Goal: Task Accomplishment & Management: Complete application form

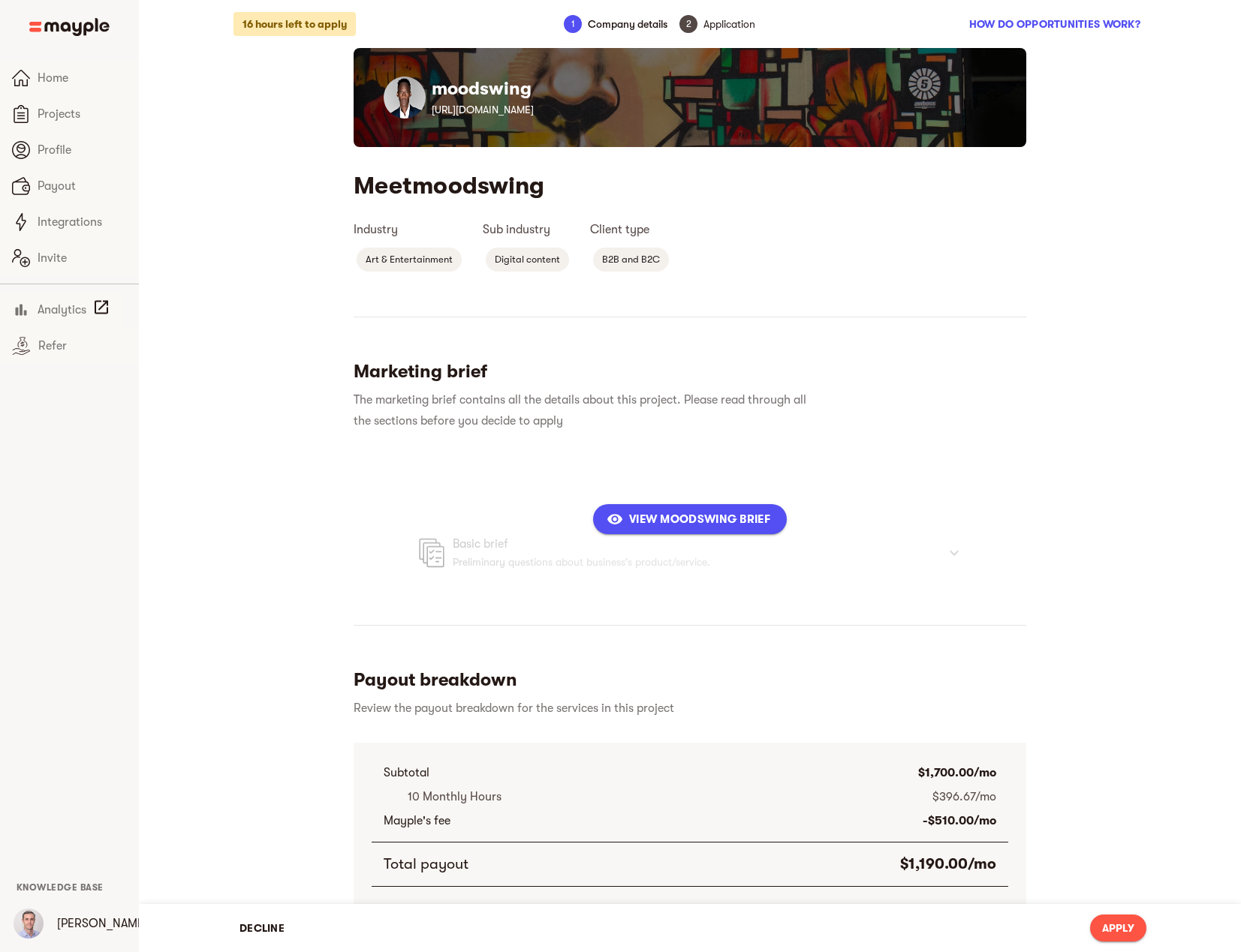
click at [248, 833] on div "16 hours left to apply 1 Company details 2 Application How do opportunities wor…" at bounding box center [689, 631] width 961 height 1263
click at [675, 523] on span "View moodswing Brief" at bounding box center [689, 519] width 160 height 18
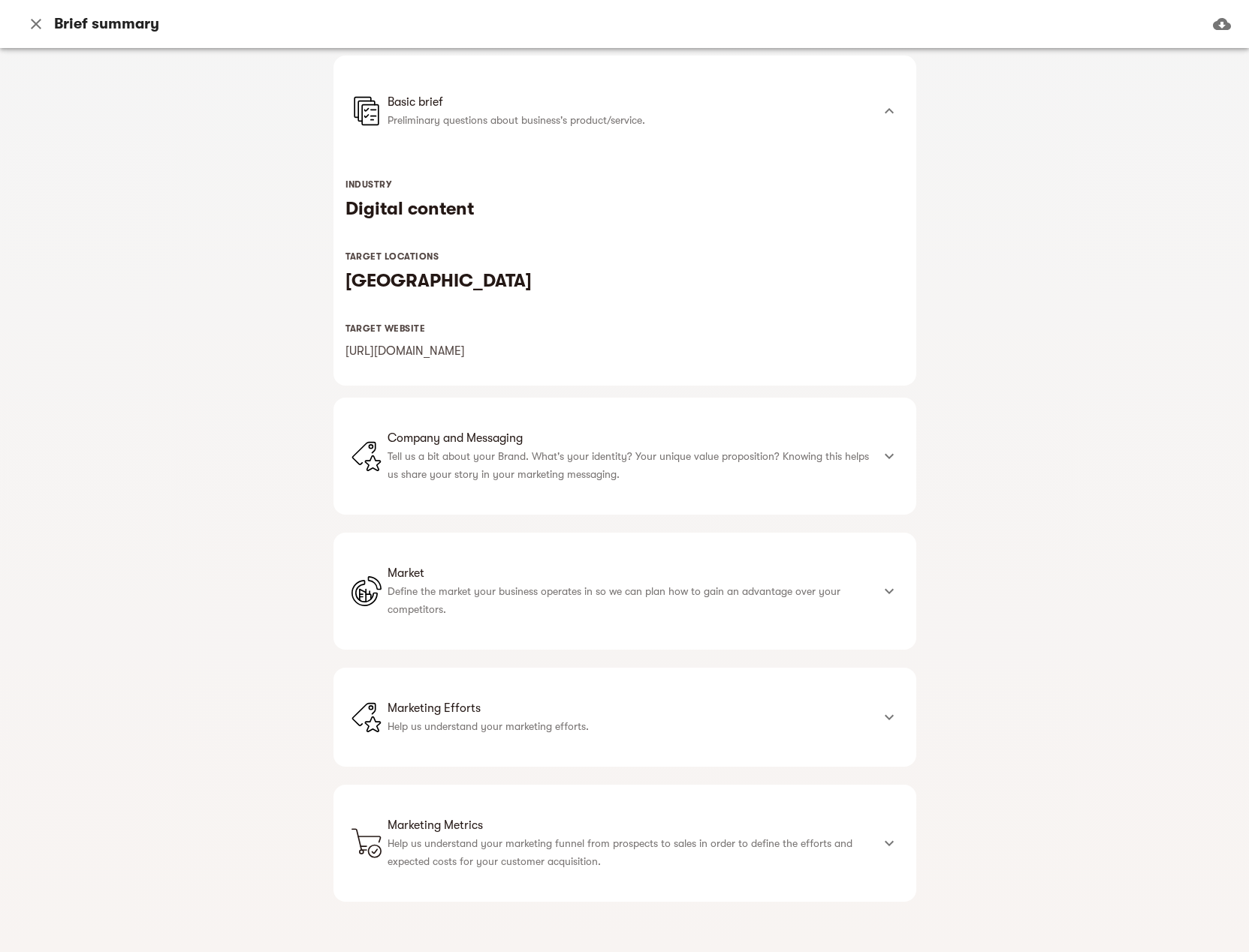
scroll to position [124, 0]
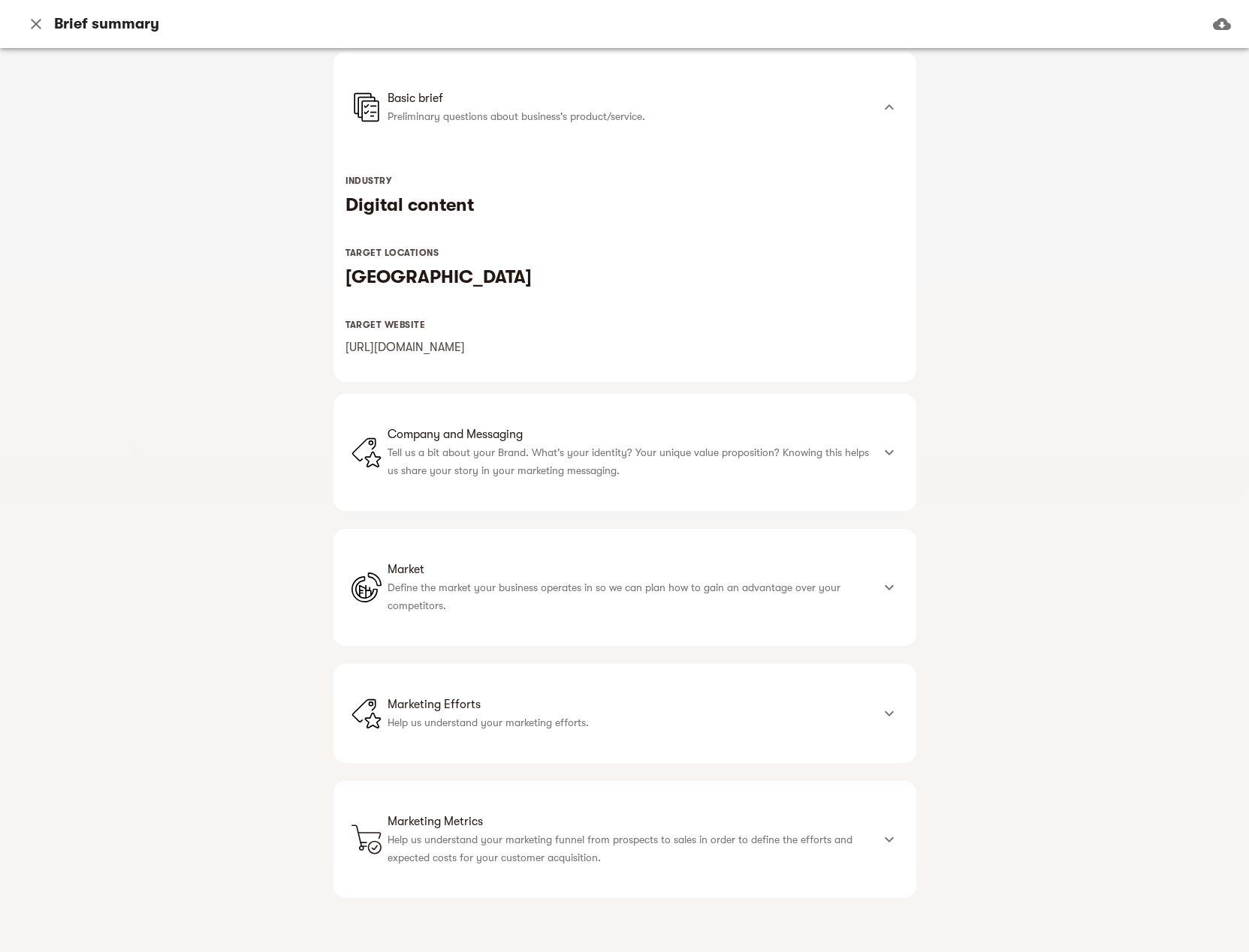
click at [734, 467] on p "Tell us a bit about your Brand. What's your identity? Your unique value proposi…" at bounding box center [629, 461] width 483 height 36
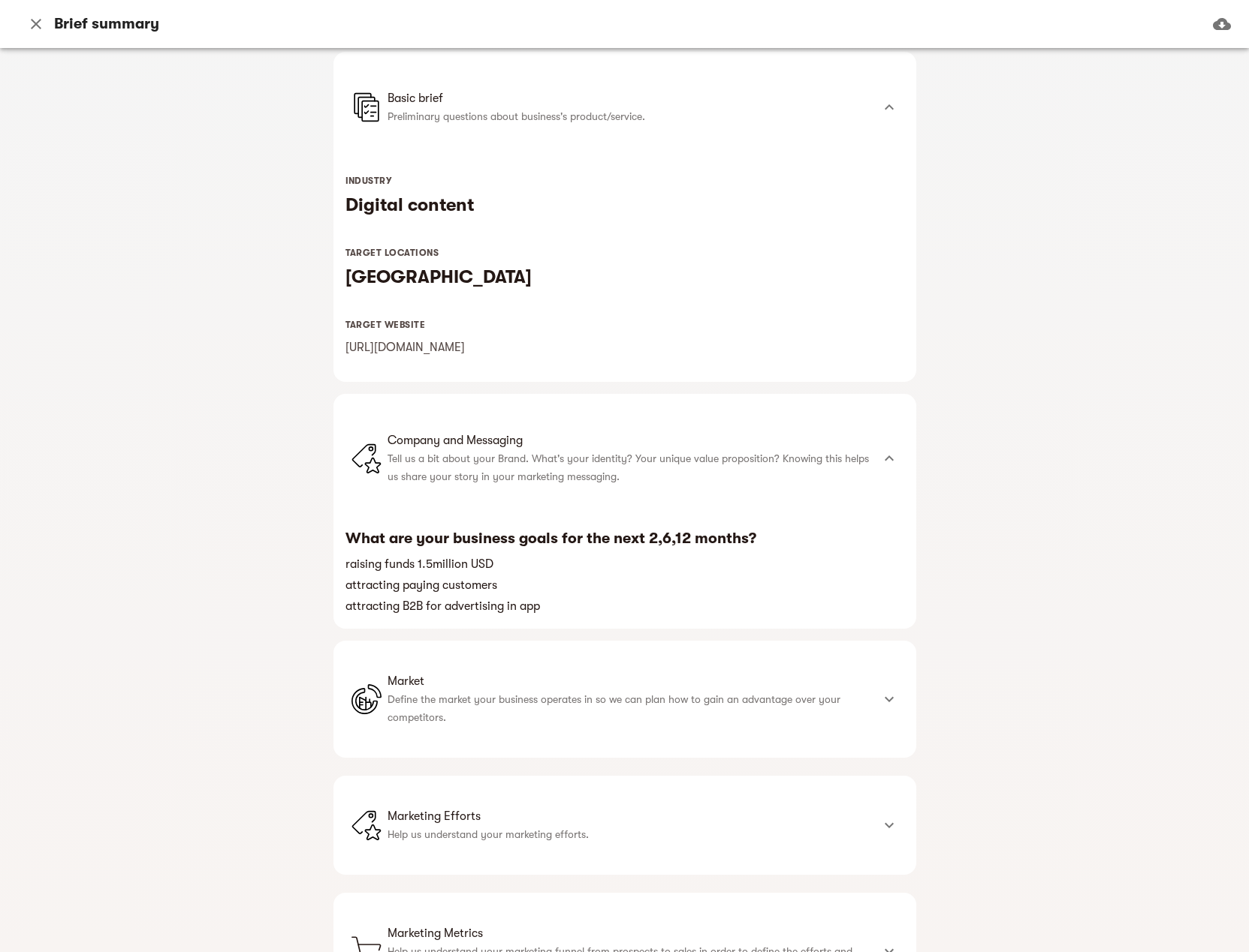
click at [682, 707] on p "Define the market your business operates in so we can plan how to gain an advan…" at bounding box center [629, 708] width 483 height 36
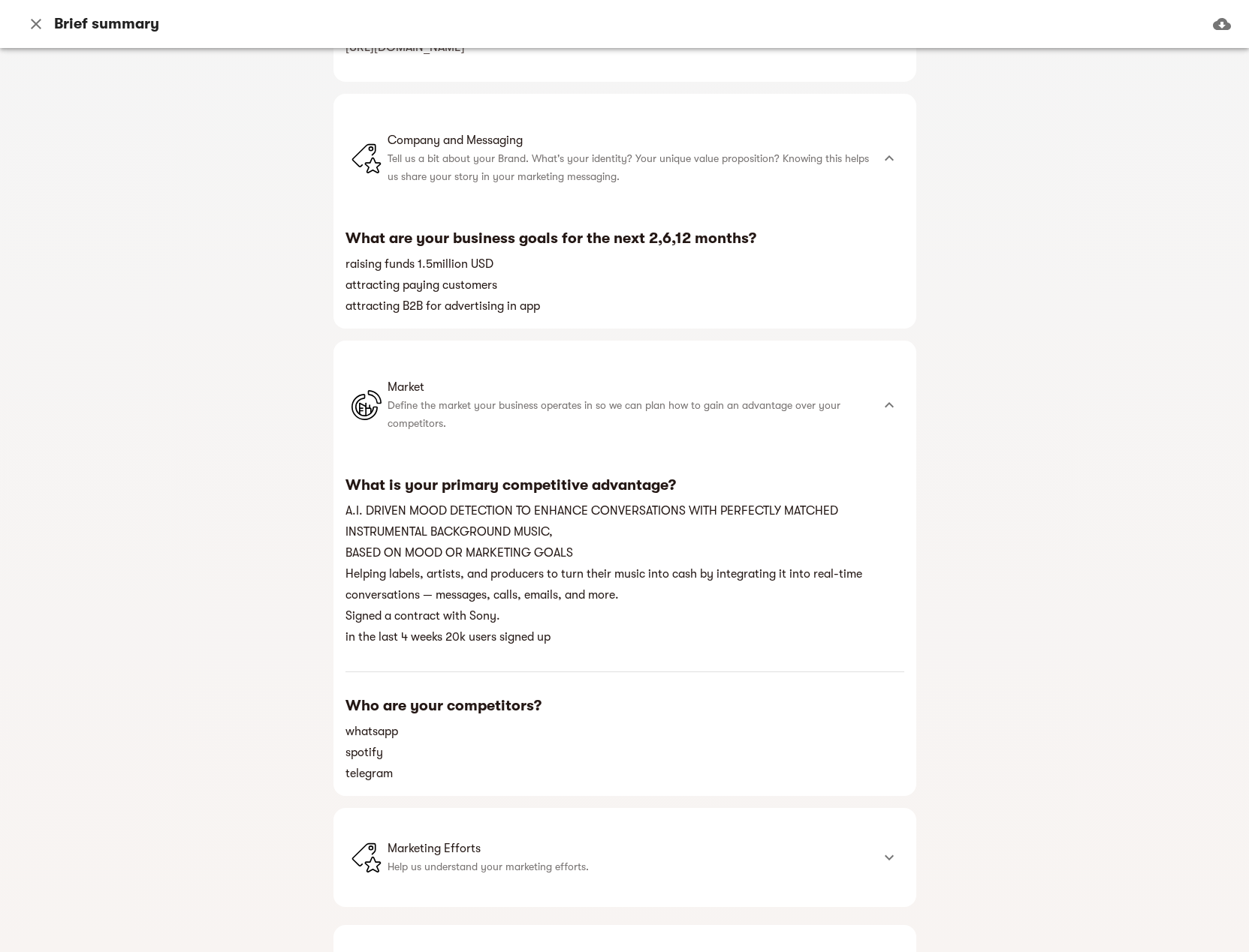
scroll to position [499, 0]
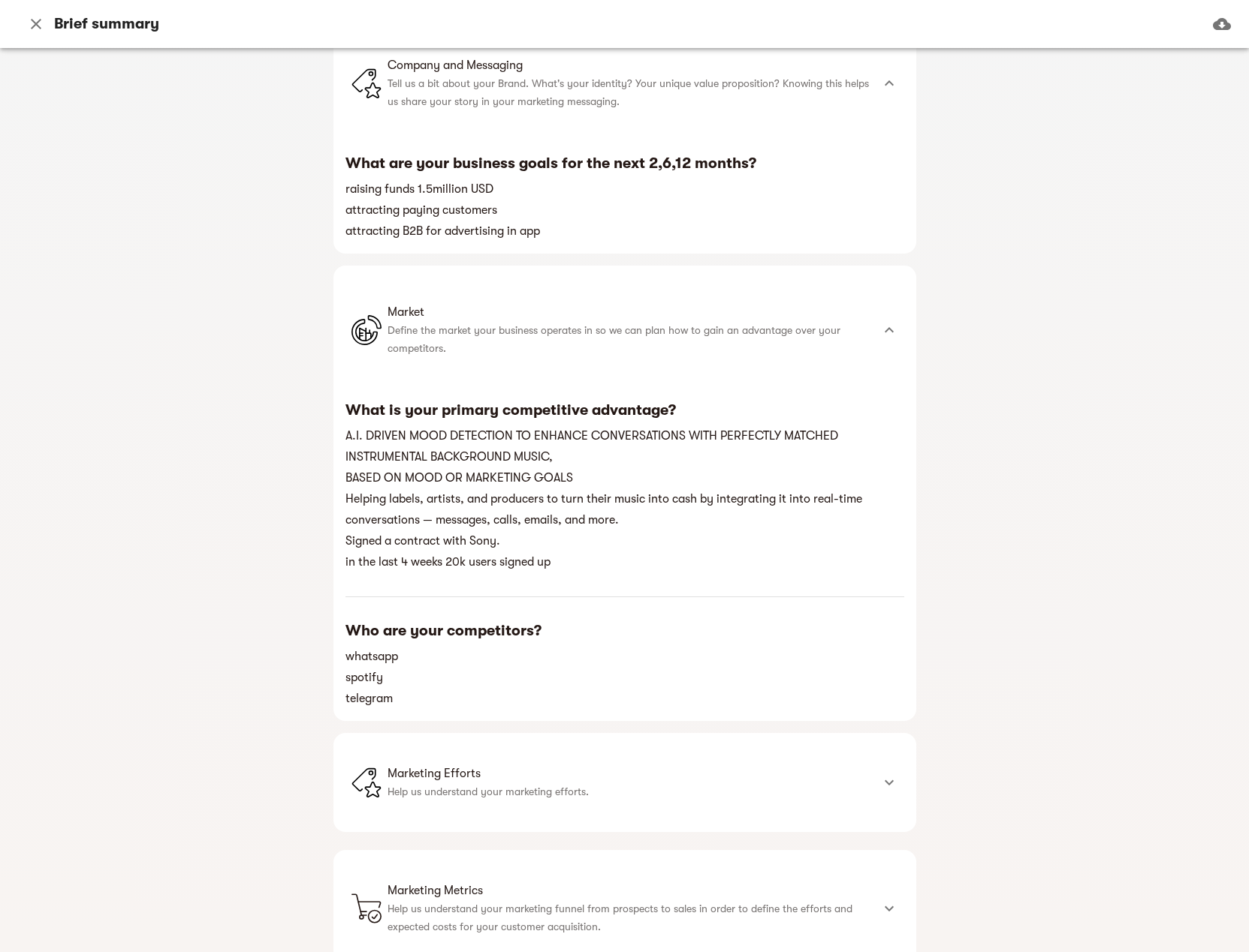
click at [700, 764] on li "Marketing Efforts Help us understand your marketing efforts." at bounding box center [611, 783] width 520 height 45
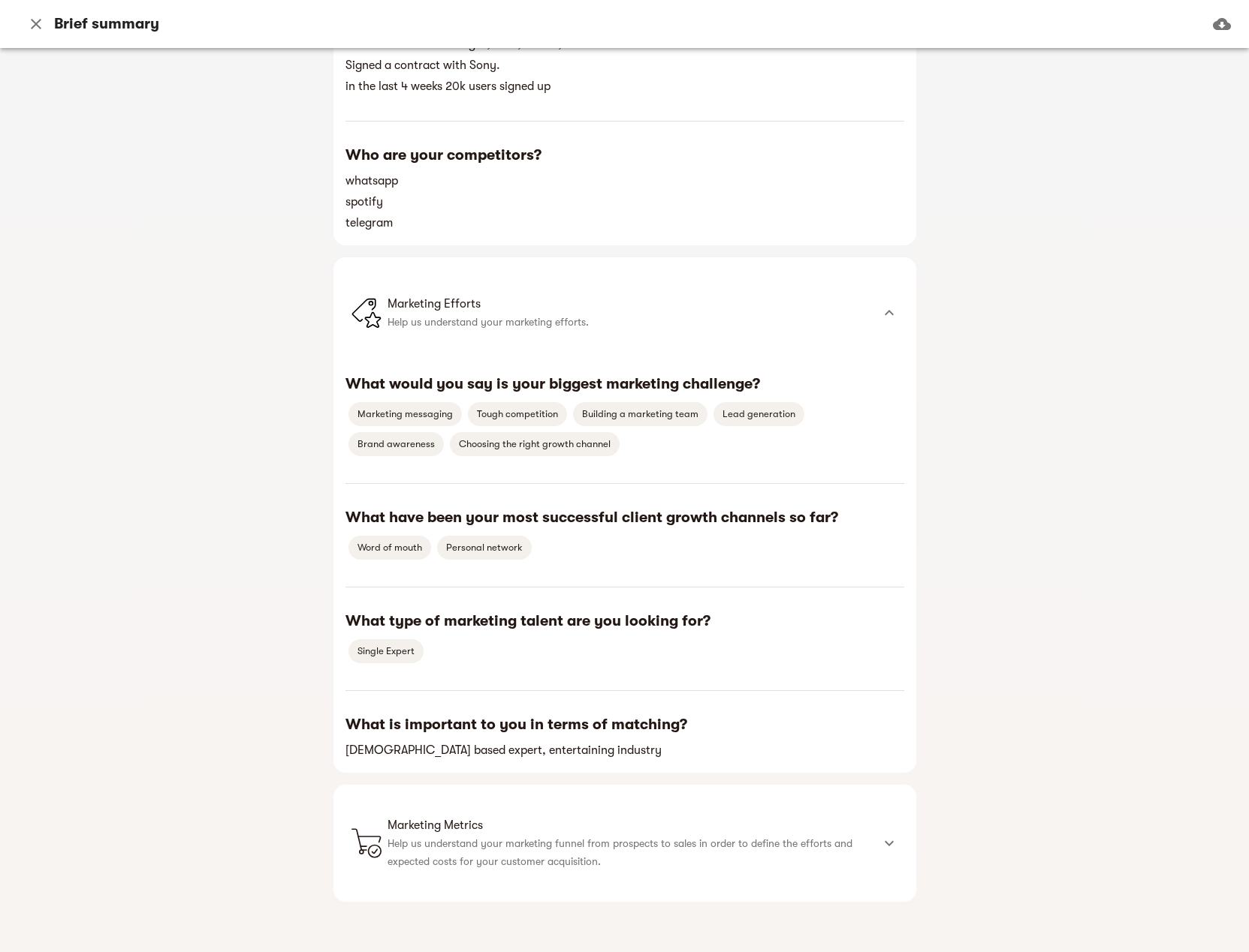
scroll to position [978, 0]
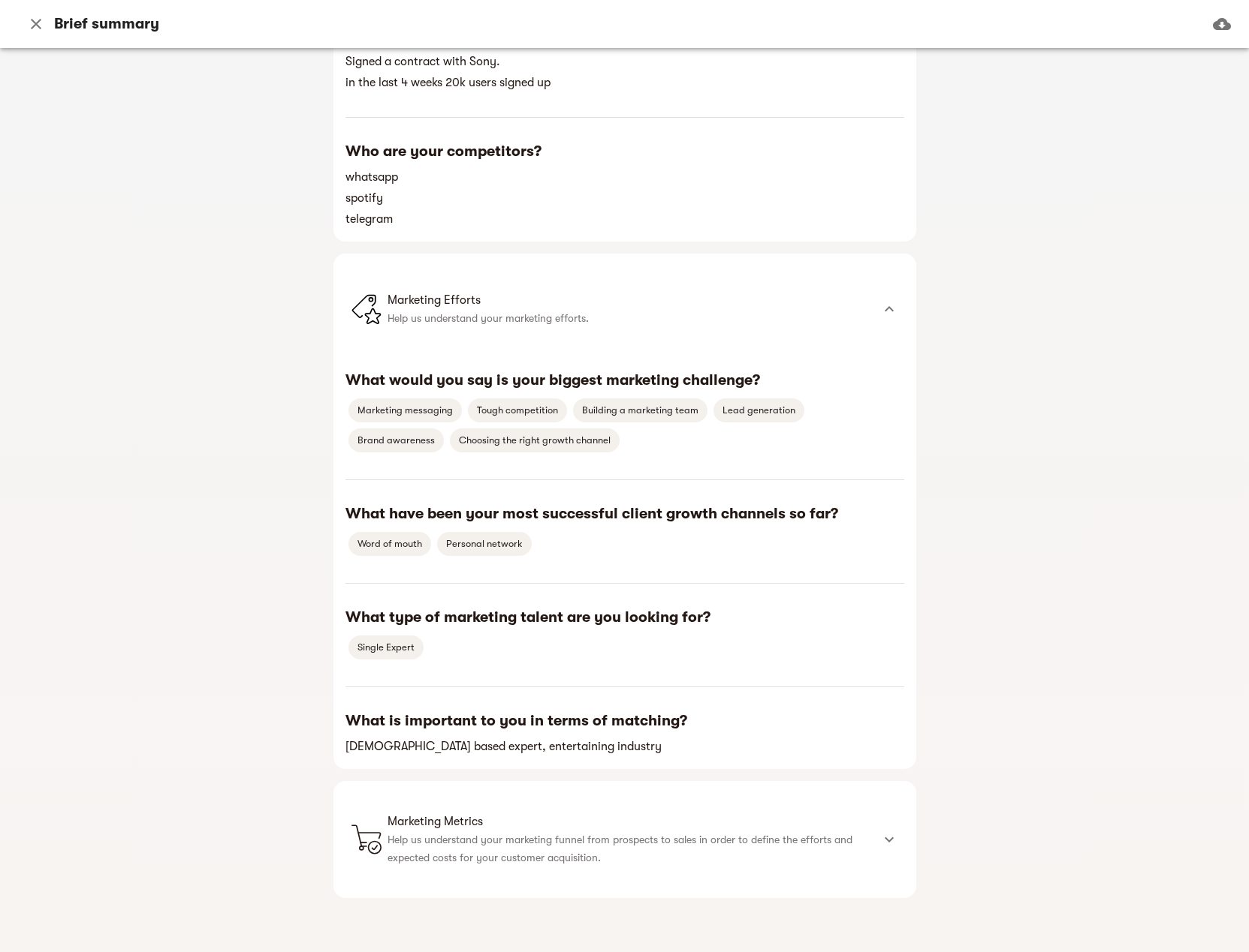
click at [795, 839] on p "Help us understand your marketing funnel from prospects to sales in order to de…" at bounding box center [629, 849] width 483 height 36
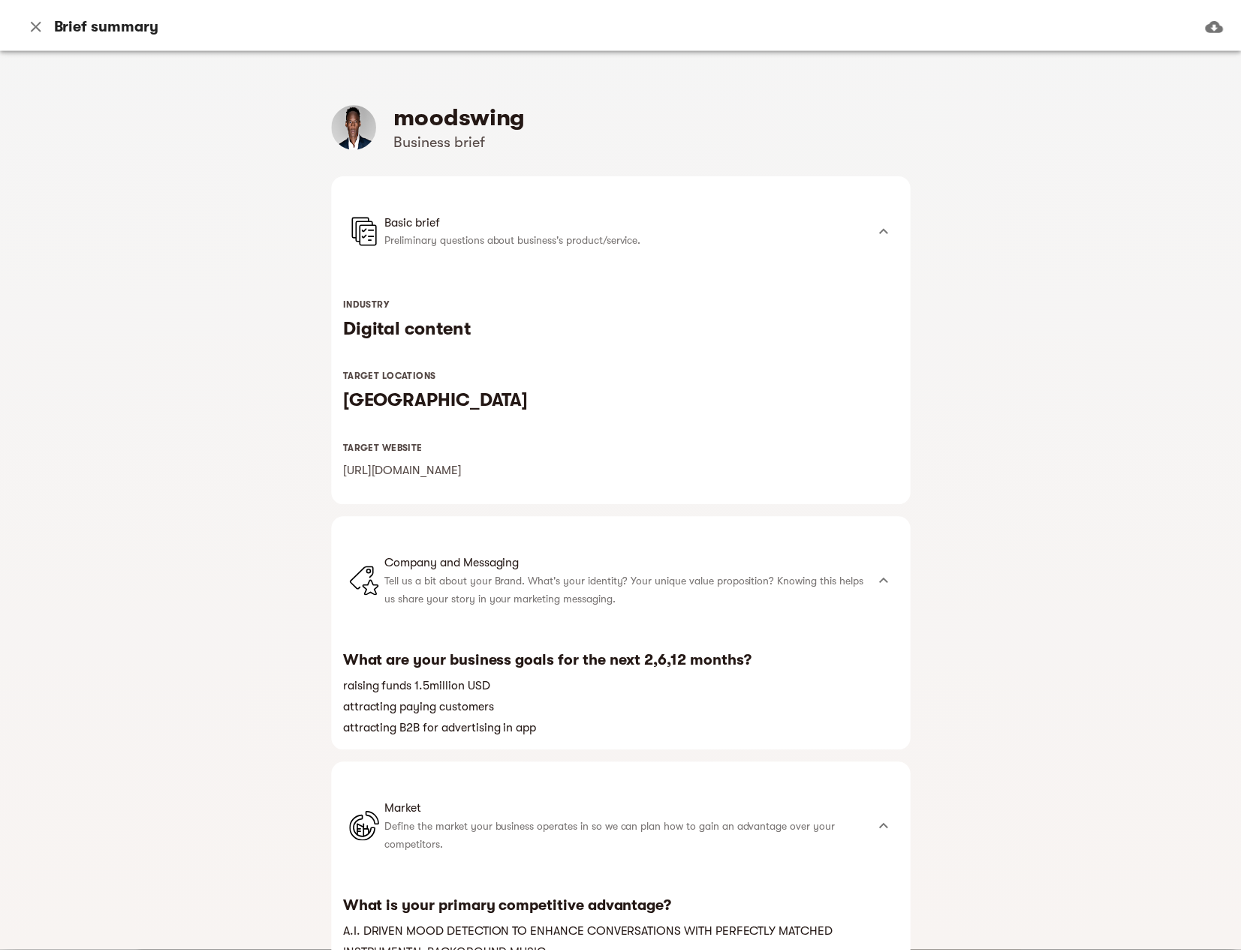
scroll to position [0, 0]
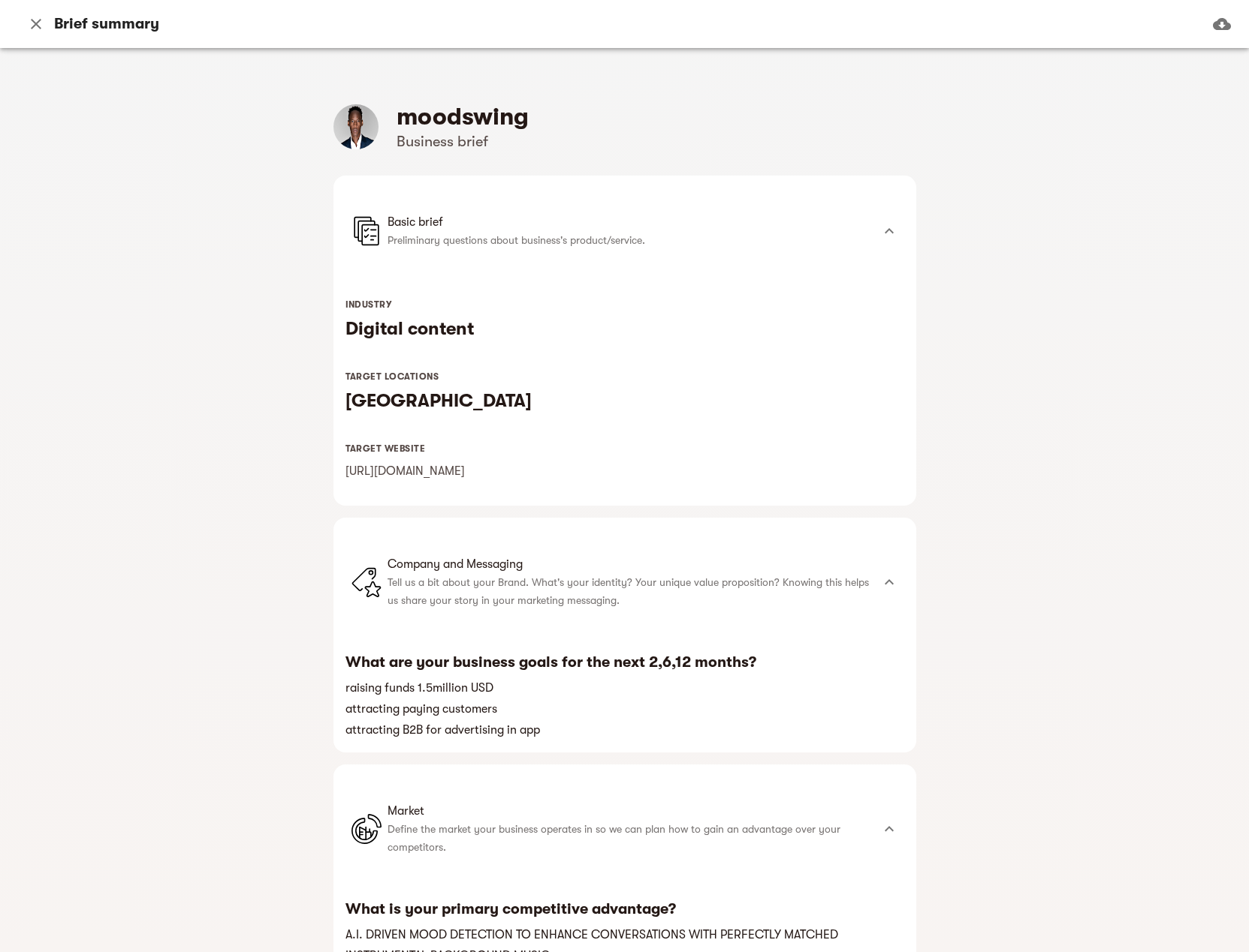
click at [34, 25] on icon "button" at bounding box center [36, 23] width 10 height 10
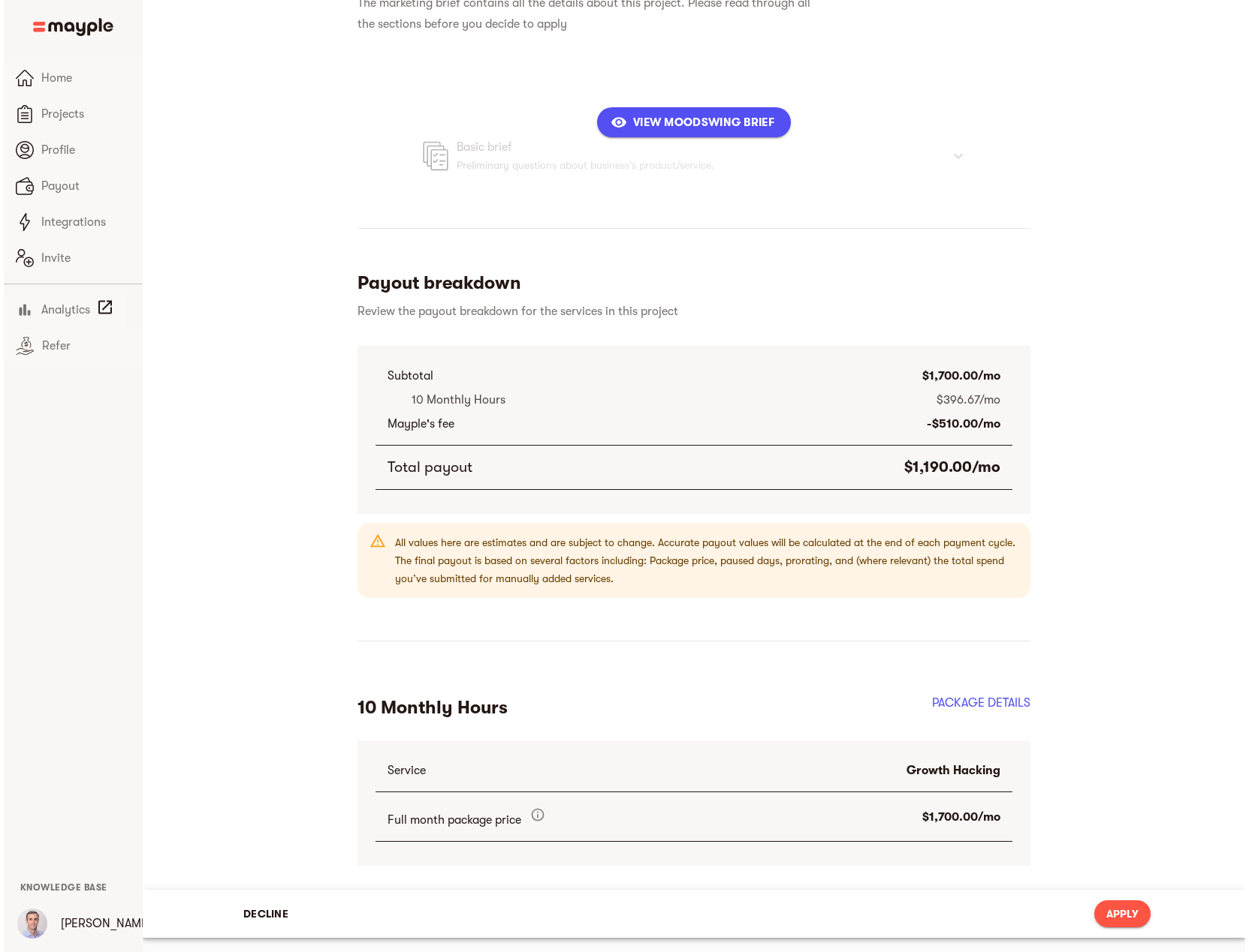
scroll to position [400, 0]
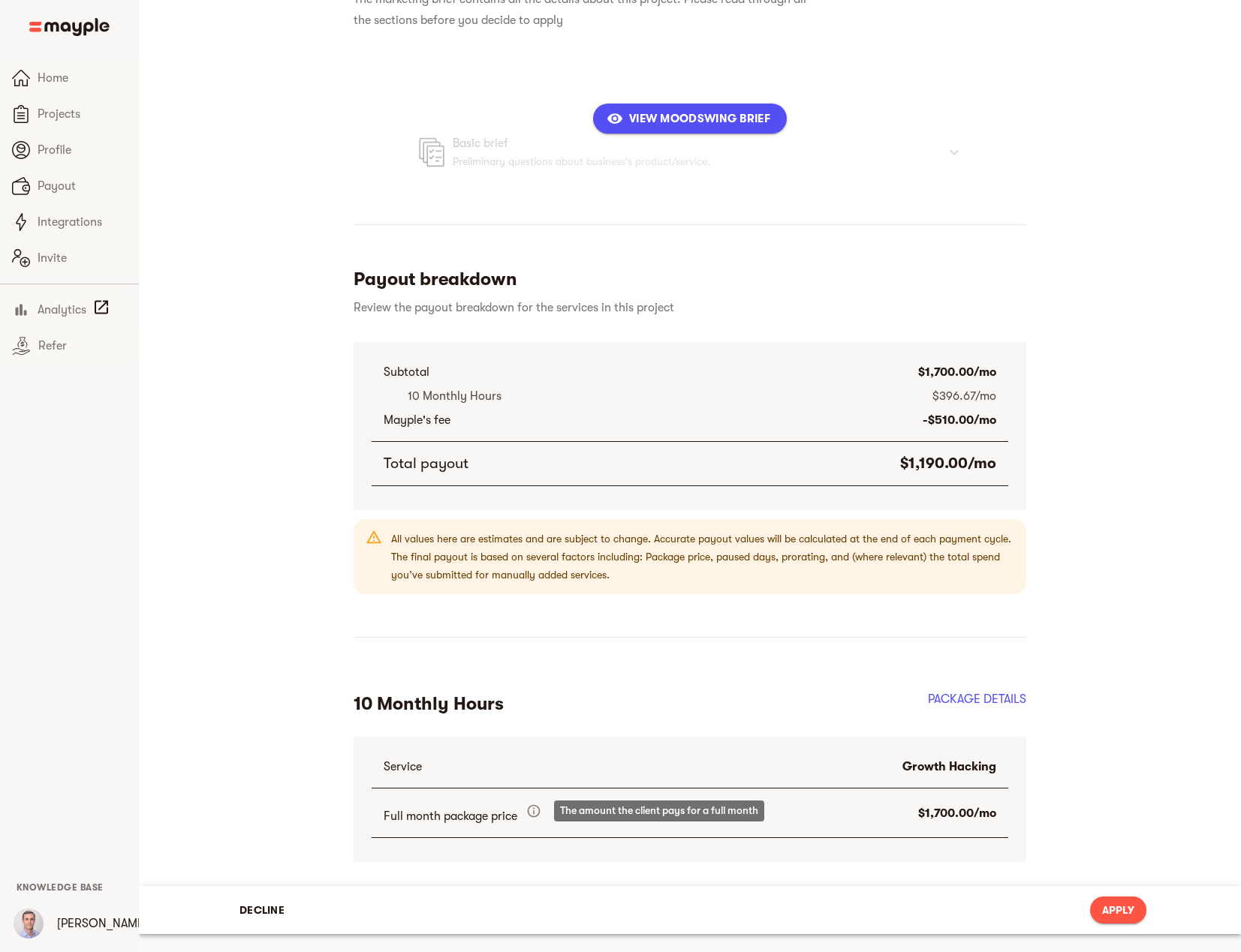
click at [532, 813] on icon at bounding box center [530, 810] width 21 height 18
click at [996, 698] on h2 "PACKAGE DETAILS" at bounding box center [976, 708] width 98 height 37
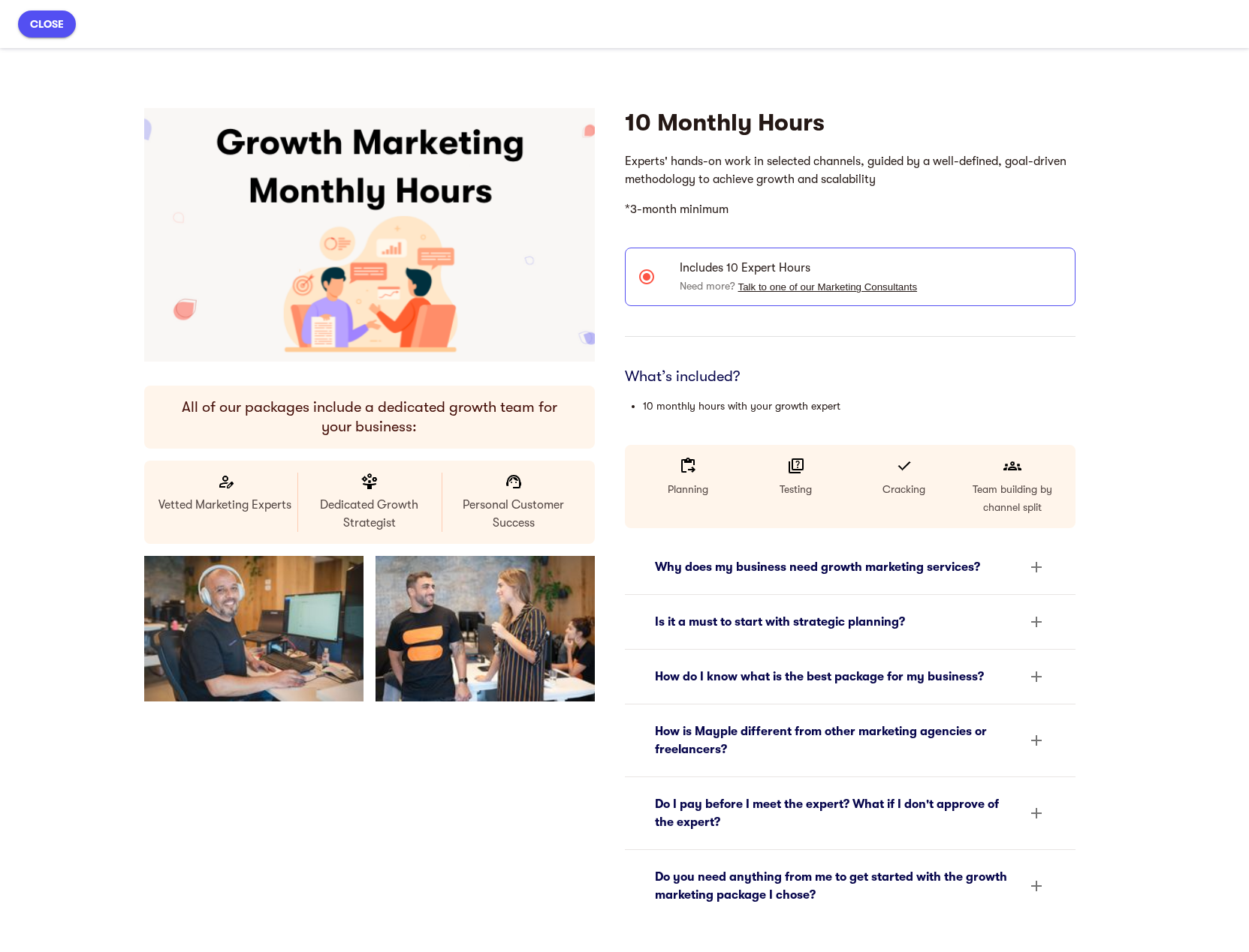
scroll to position [0, 0]
click at [885, 569] on div "Why does my business need growth marketing services?" at bounding box center [836, 567] width 363 height 18
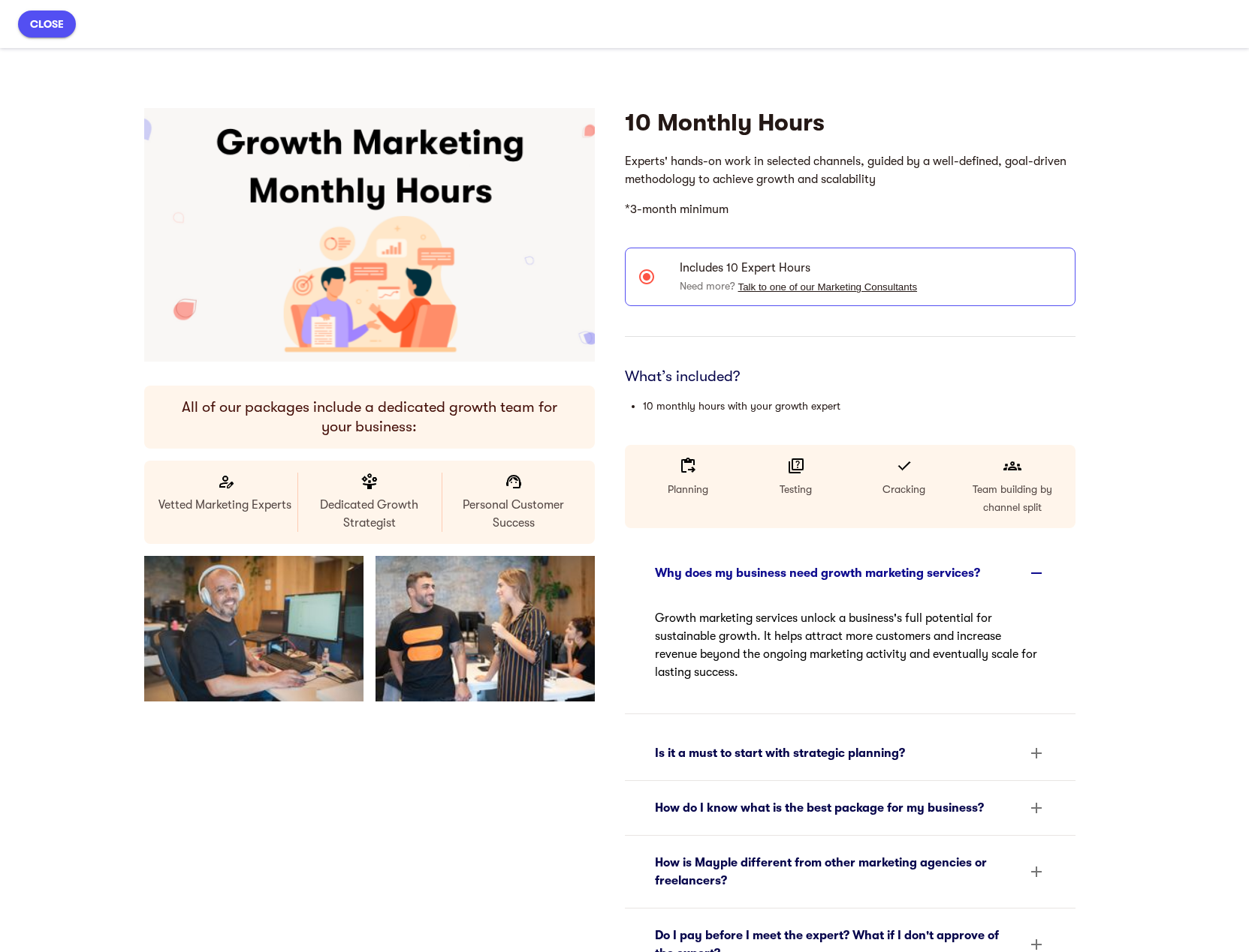
click at [908, 753] on div "Is it a must to start with strategic planning?" at bounding box center [836, 753] width 363 height 18
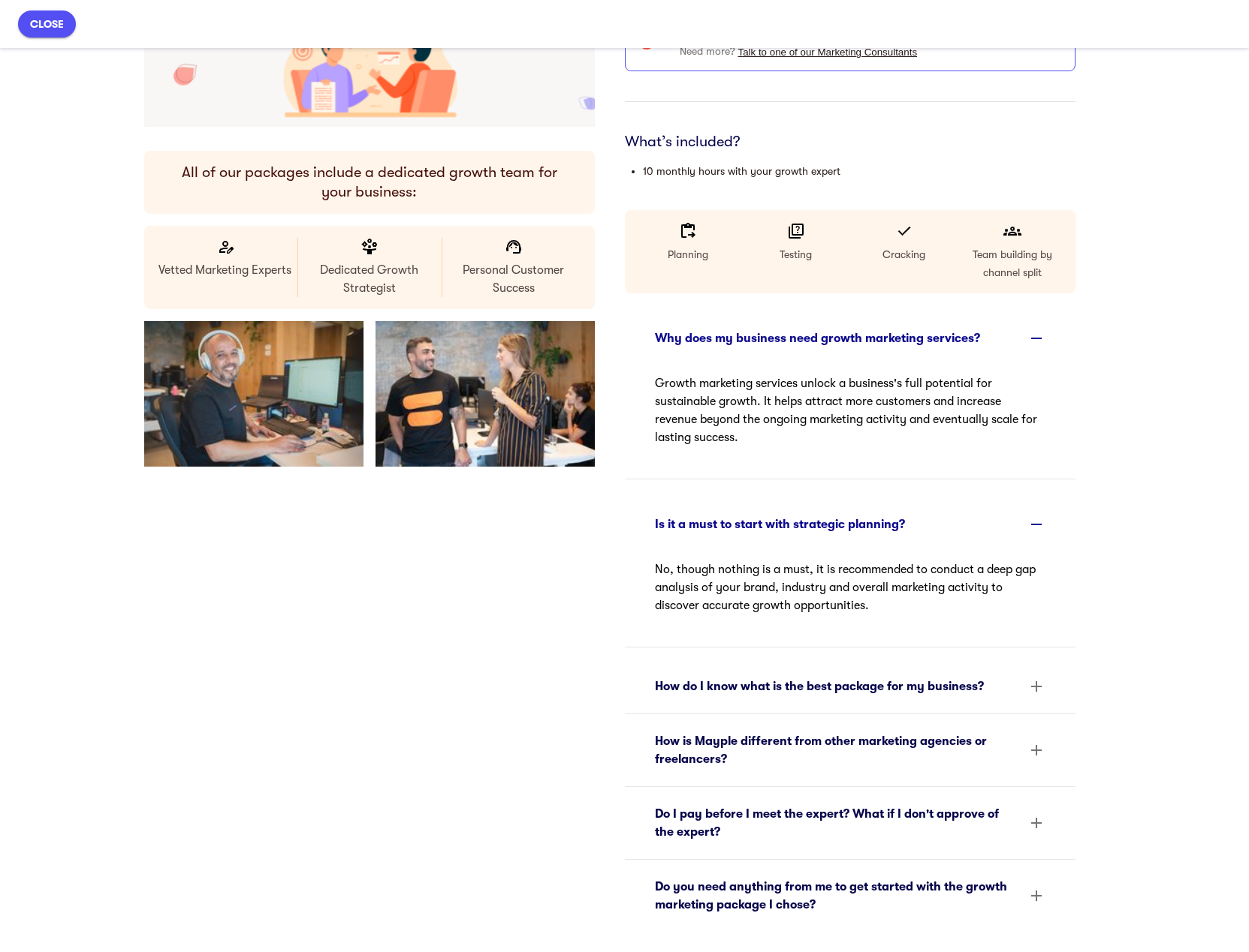
scroll to position [300, 0]
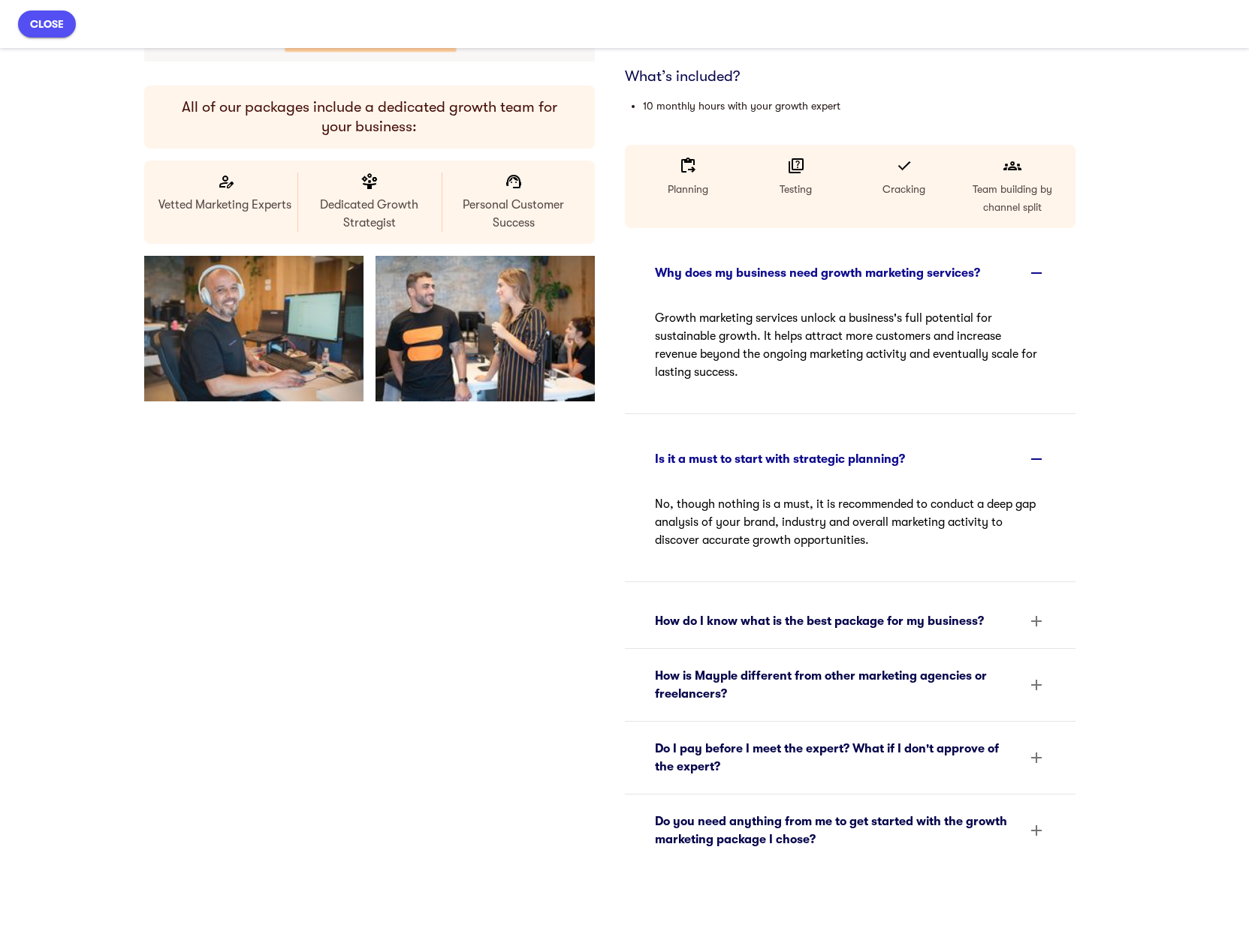
click at [922, 621] on div "How do I know what is the best package for my business?" at bounding box center [836, 621] width 363 height 18
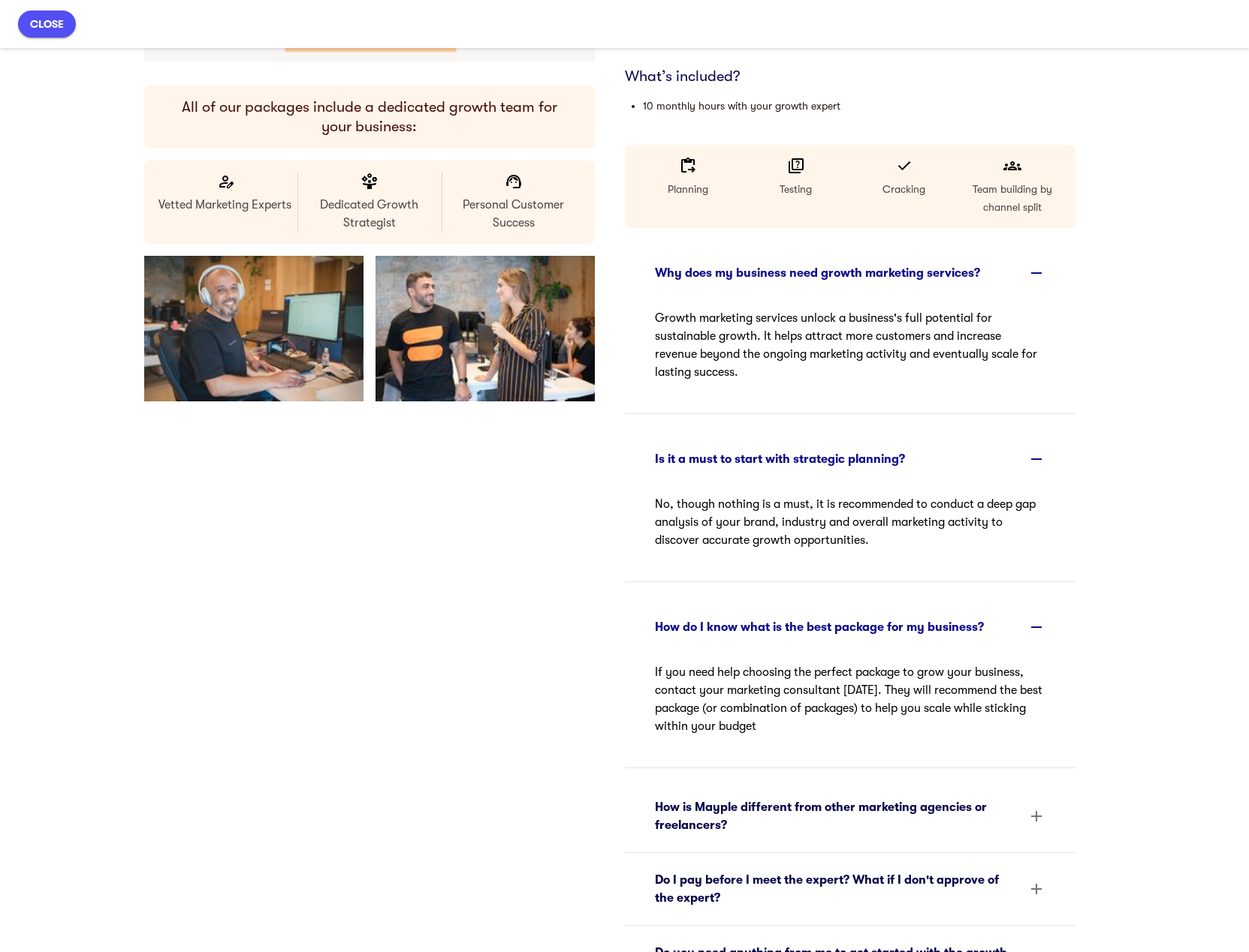
click at [903, 816] on div "How is Mayple different from other marketing agencies or freelancers?" at bounding box center [836, 816] width 363 height 36
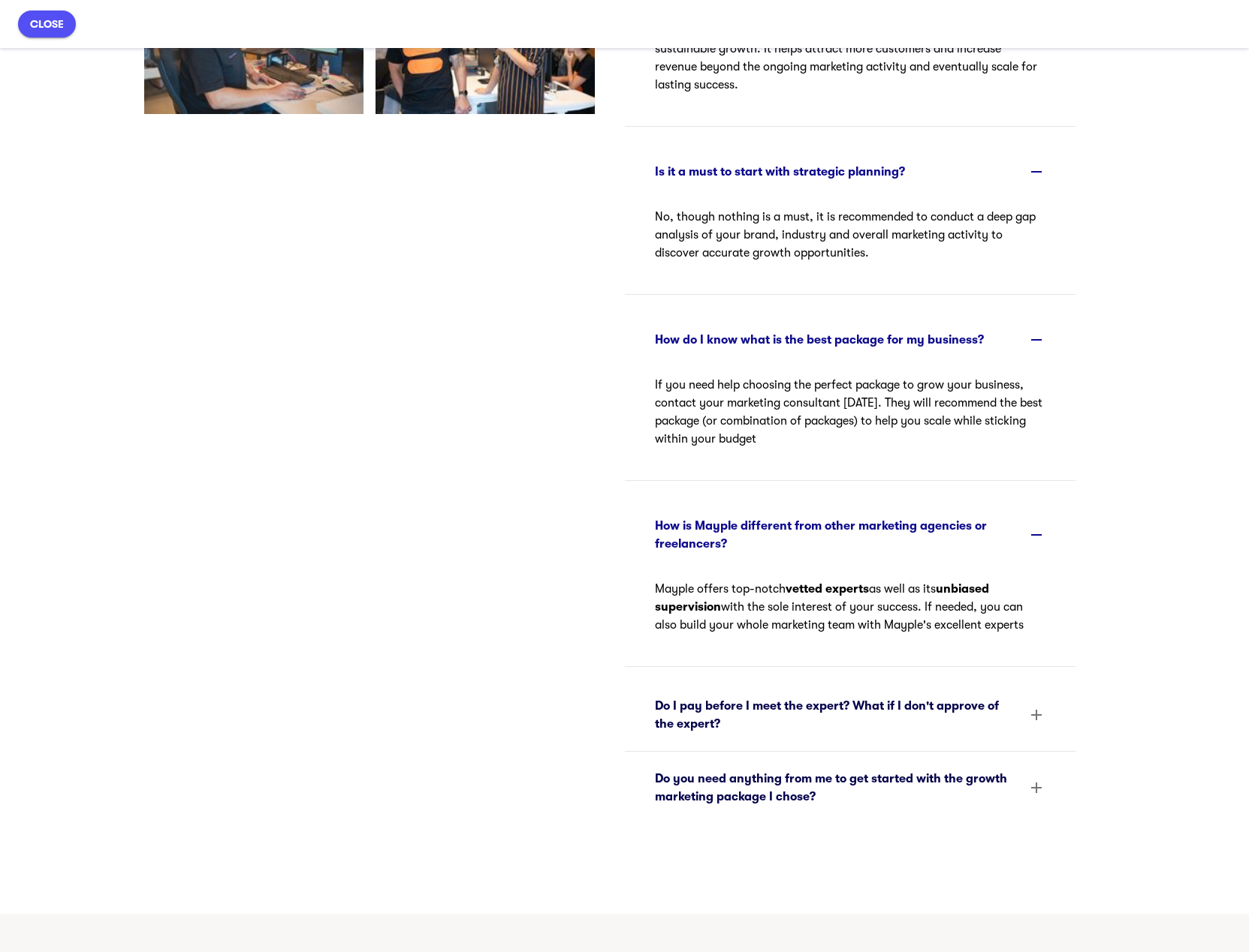
scroll to position [600, 0]
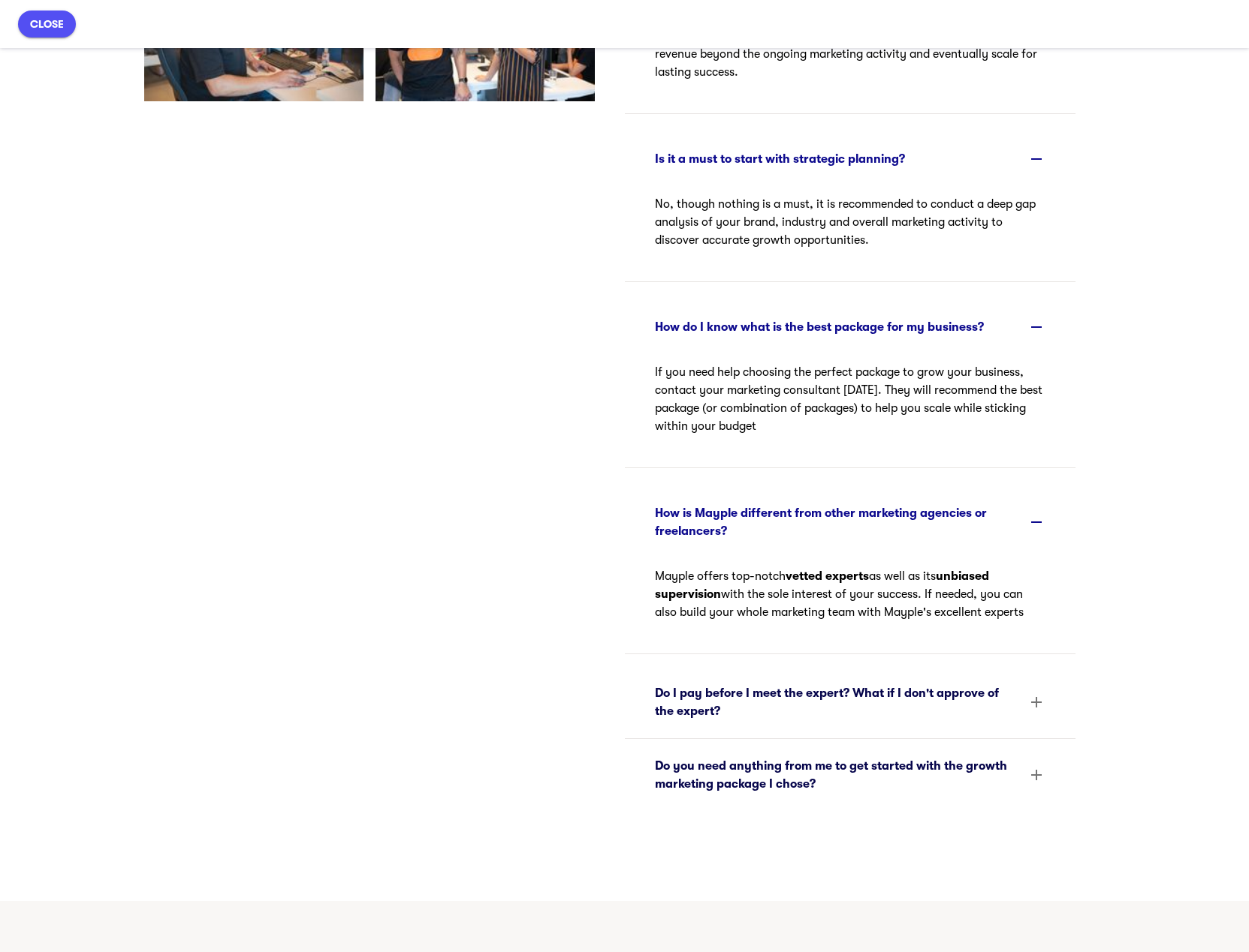
click at [905, 698] on div "Do I pay before I meet the expert? What if I don't approve of the expert?" at bounding box center [836, 703] width 363 height 36
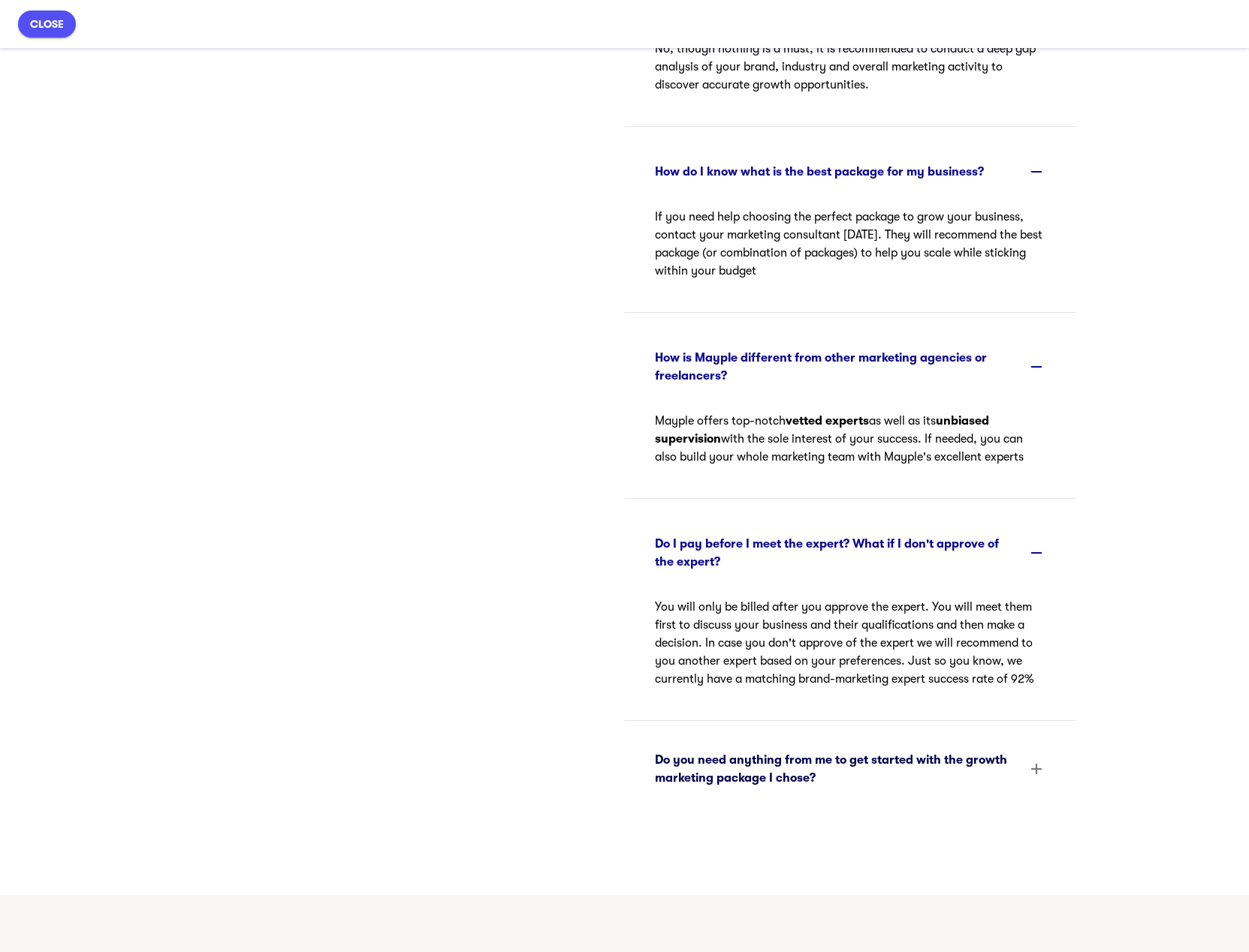
scroll to position [900, 0]
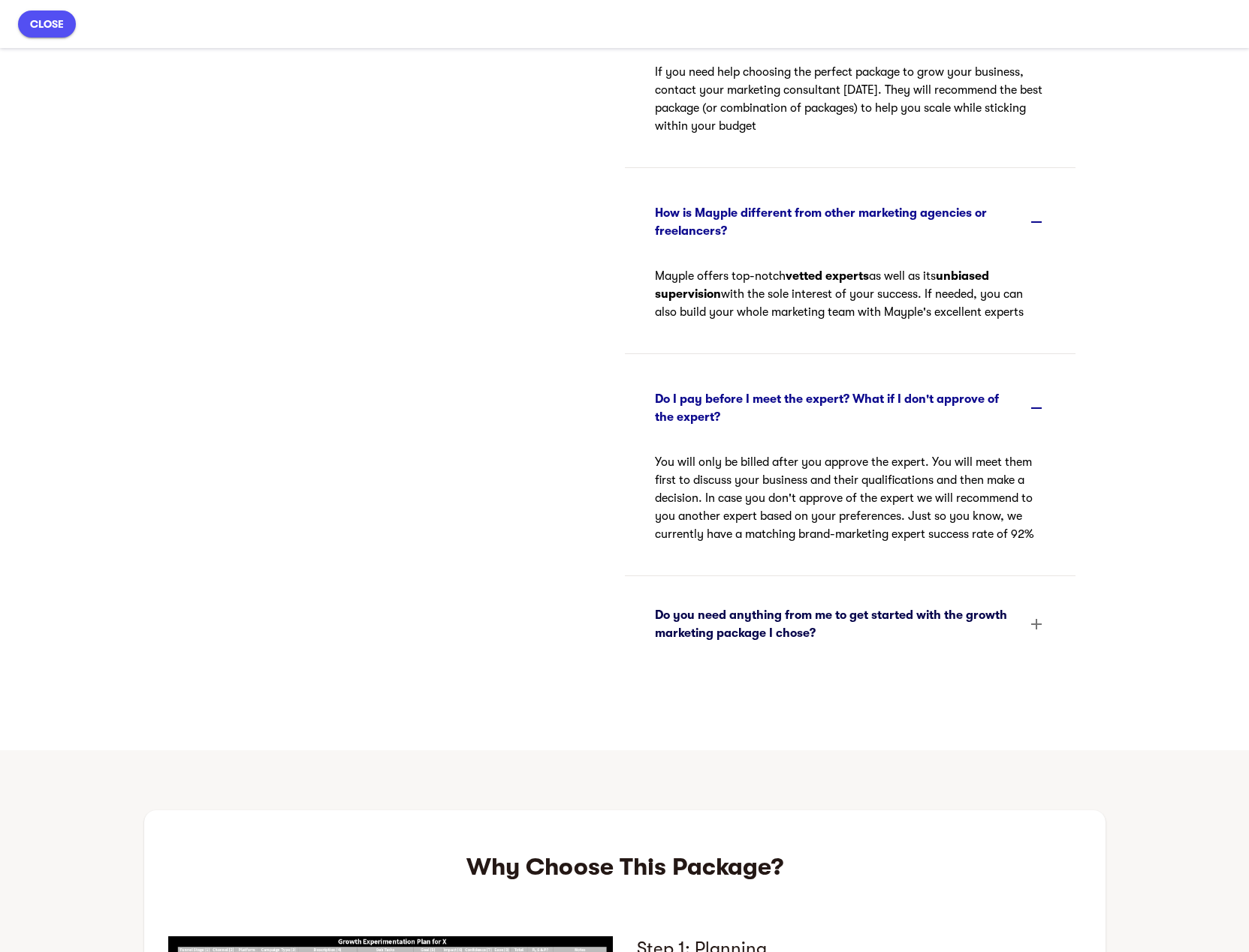
click at [825, 636] on div "Do you need anything from me to get started with the growth marketing package I…" at bounding box center [836, 624] width 363 height 36
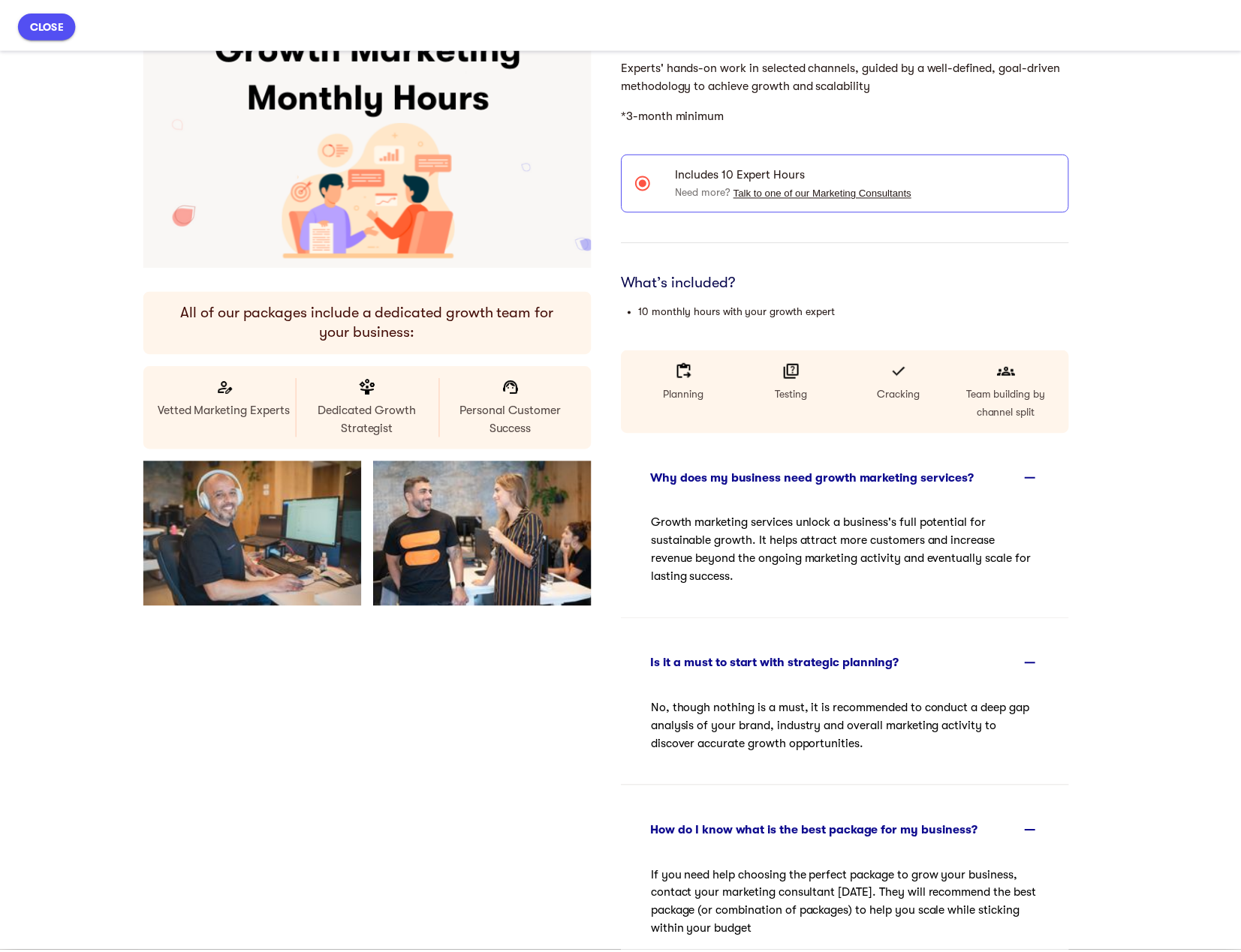
scroll to position [0, 0]
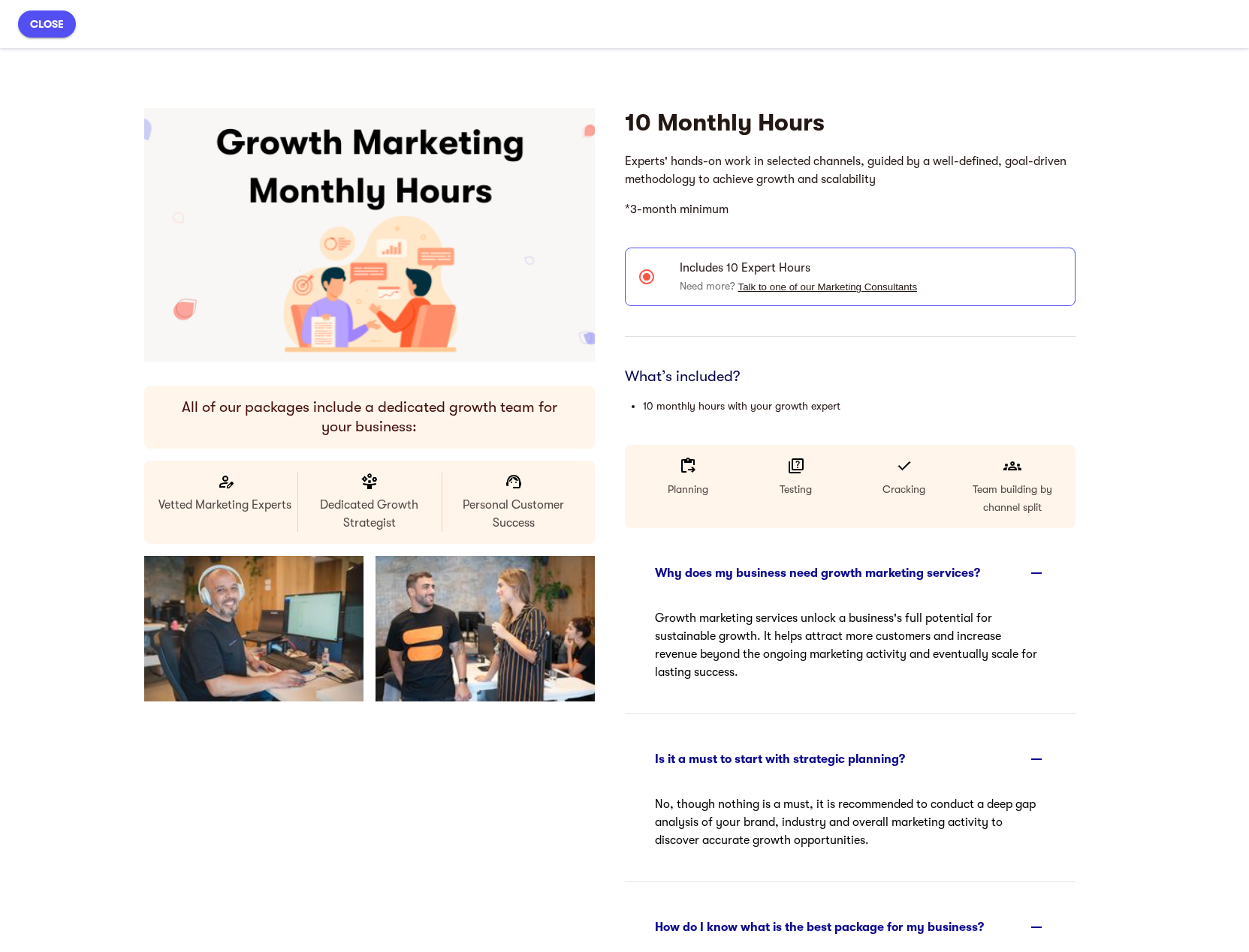
click at [45, 21] on span "close" at bounding box center [47, 23] width 34 height 18
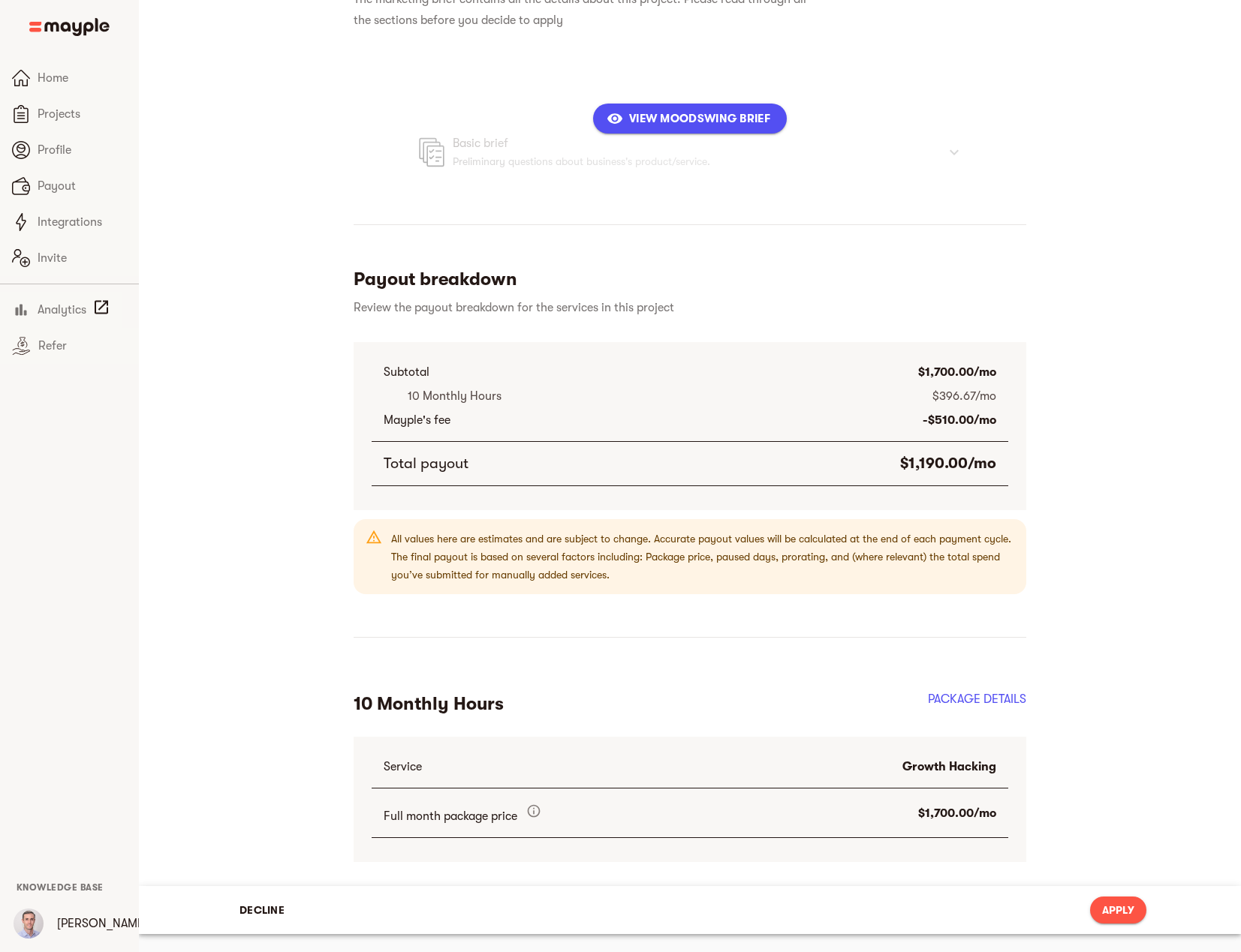
click at [264, 914] on span "Decline" at bounding box center [262, 910] width 45 height 18
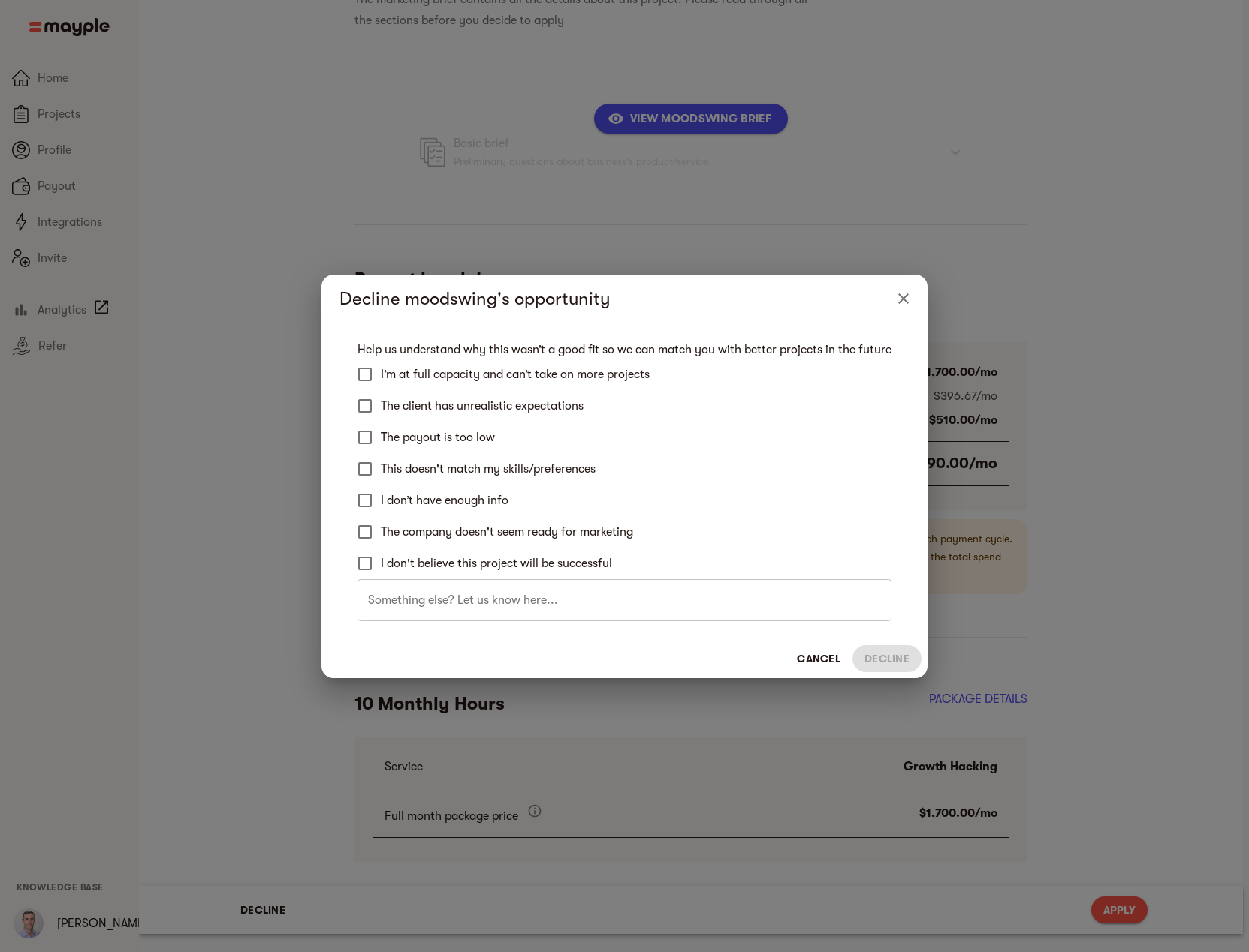
click at [398, 437] on span "The payout is too low" at bounding box center [438, 437] width 114 height 18
click at [381, 437] on input "The payout is too low" at bounding box center [365, 438] width 32 height 32
checkbox input "true"
click at [395, 469] on span "This doesn't match my skills/preferences" at bounding box center [488, 468] width 215 height 18
click at [381, 469] on input "This doesn't match my skills/preferences" at bounding box center [365, 469] width 32 height 32
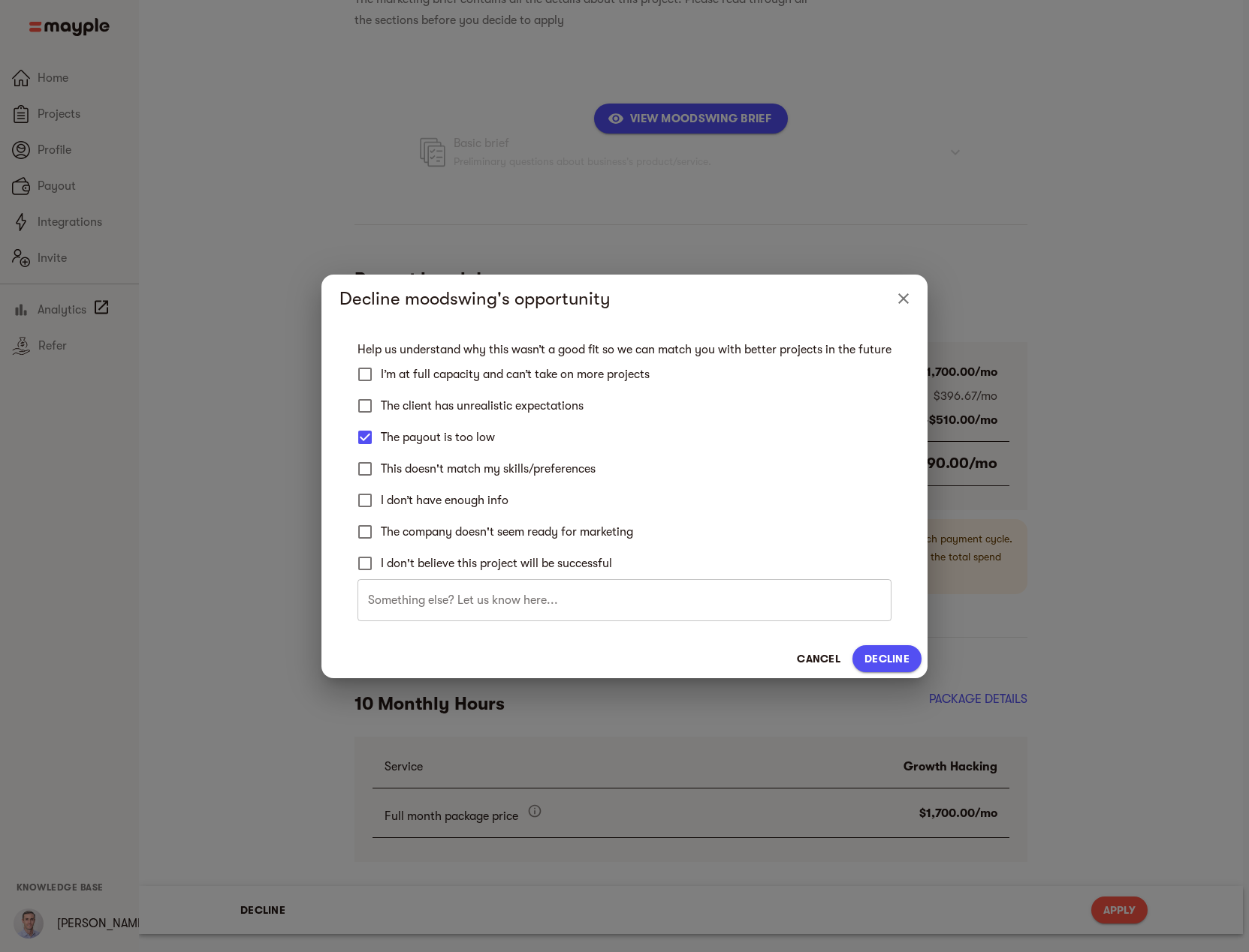
checkbox input "true"
click at [415, 536] on span "The company doesn't seem ready for marketing" at bounding box center [507, 532] width 252 height 18
click at [381, 536] on input "The company doesn't seem ready for marketing" at bounding box center [365, 532] width 32 height 32
checkbox input "true"
click at [418, 564] on span "I don't believe this project will be successful" at bounding box center [496, 563] width 231 height 18
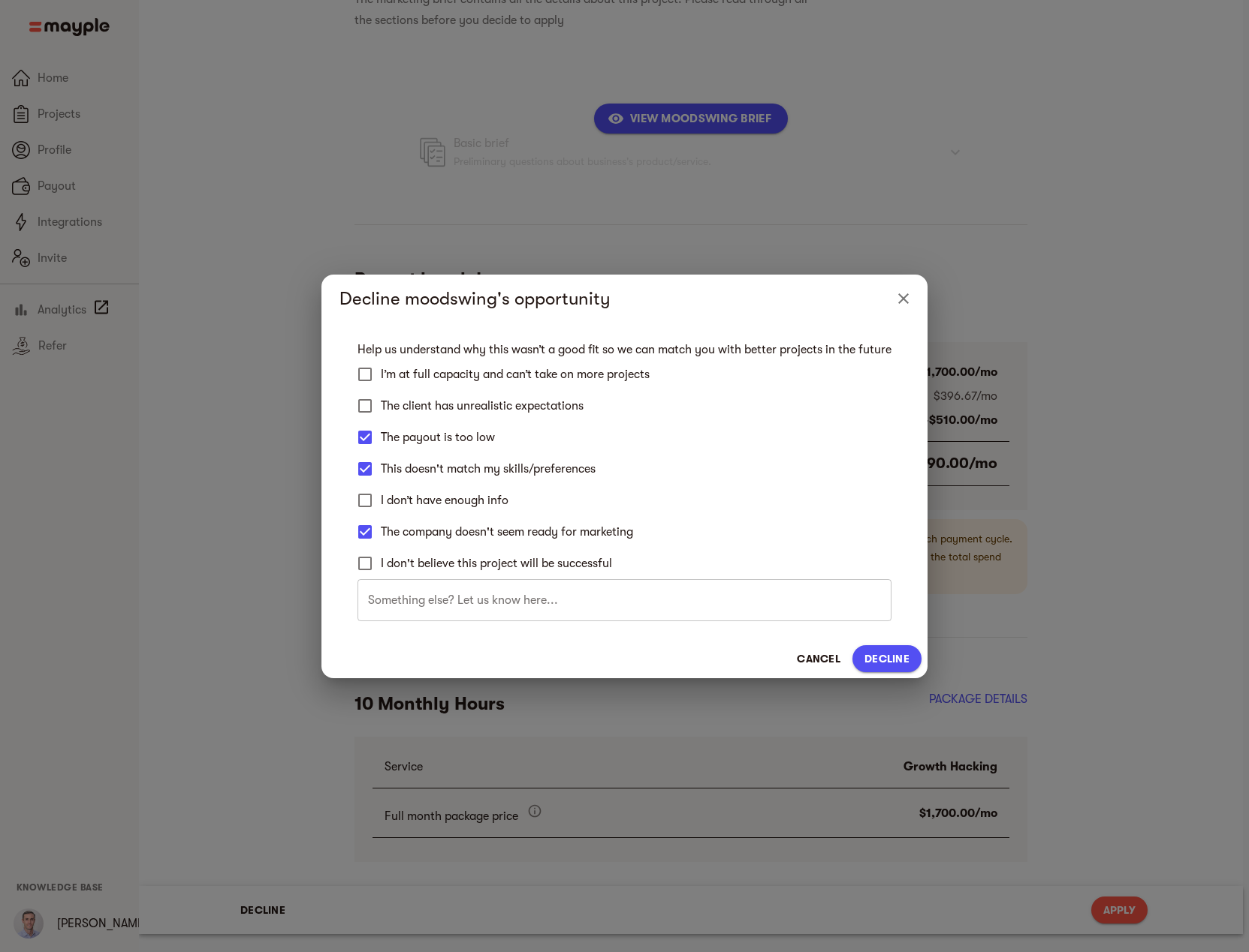
click at [381, 564] on input "I don't believe this project will be successful" at bounding box center [365, 564] width 32 height 32
checkbox input "true"
click at [877, 657] on span "Decline" at bounding box center [887, 658] width 45 height 18
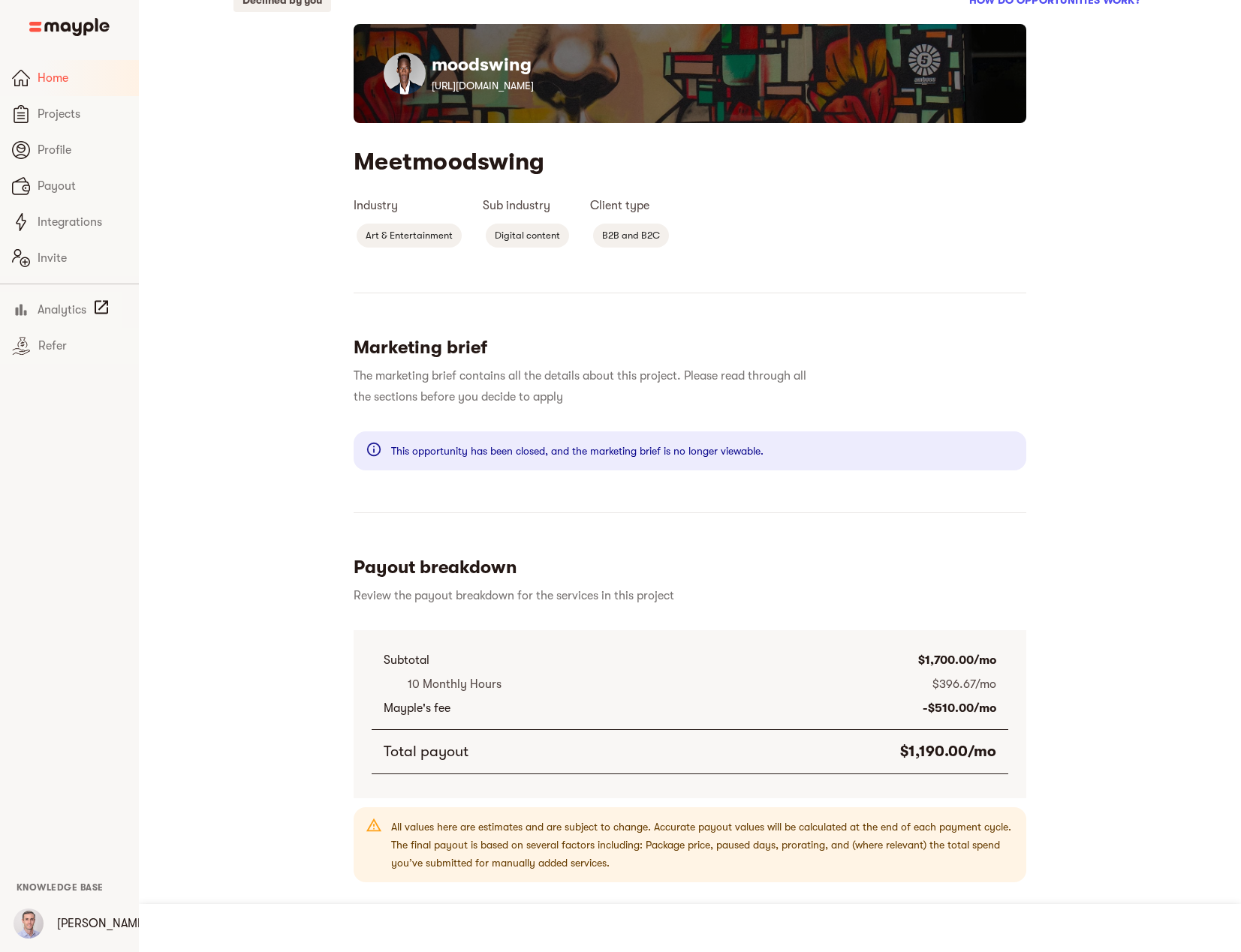
scroll to position [12, 0]
